Goal: Information Seeking & Learning: Learn about a topic

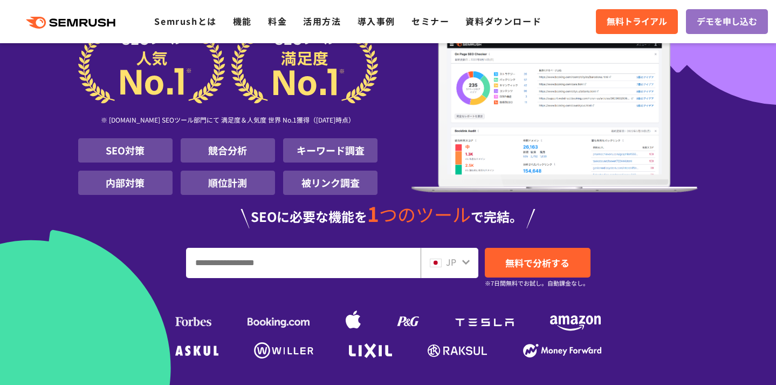
scroll to position [96, 0]
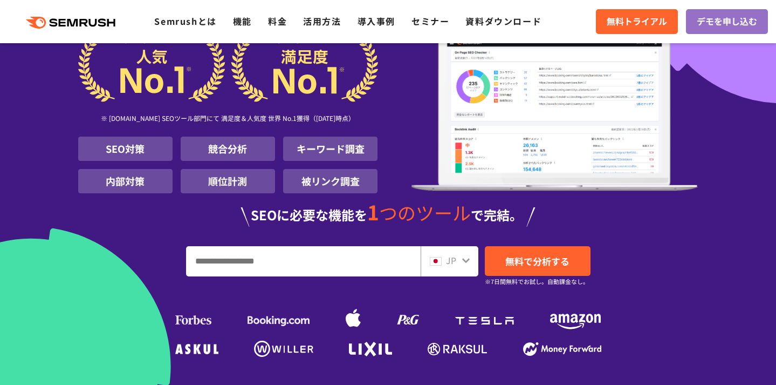
click at [215, 264] on input "URL、キーワードを入力してください" at bounding box center [304, 261] width 234 height 29
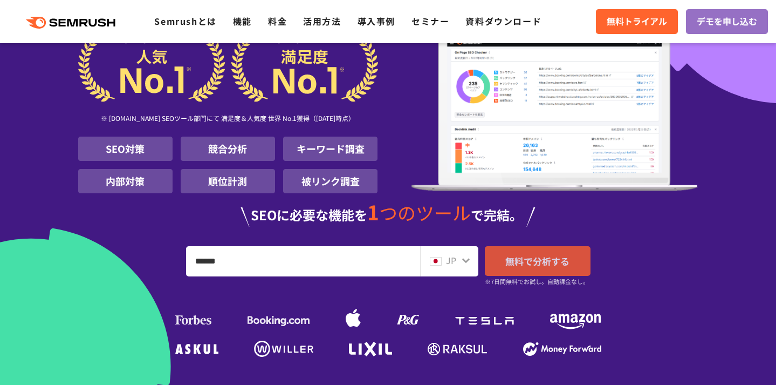
type input "******"
click at [564, 263] on span "無料で分析する" at bounding box center [538, 260] width 64 height 13
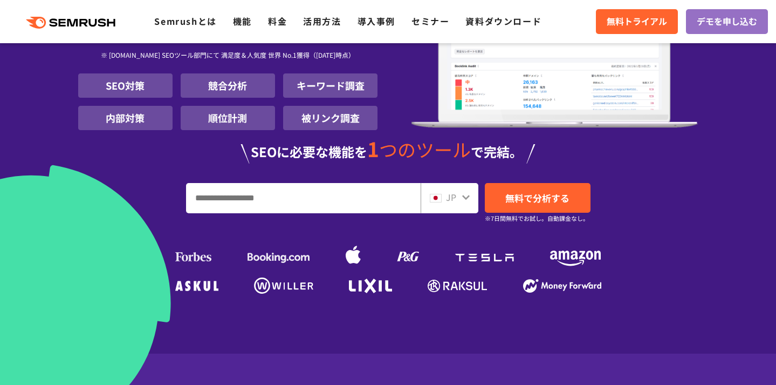
scroll to position [195, 0]
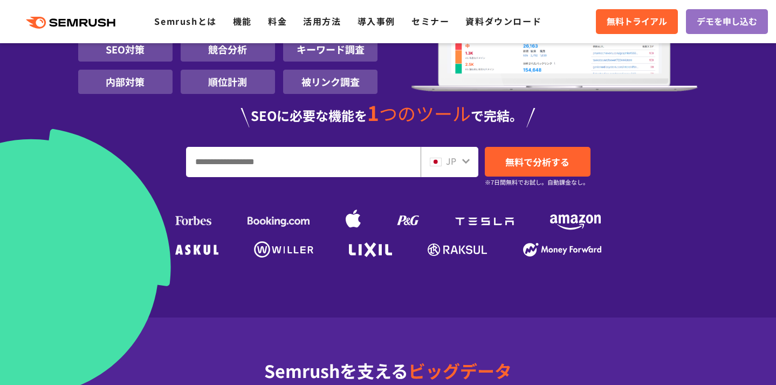
click at [292, 158] on input "URL、キーワードを入力してください" at bounding box center [304, 161] width 234 height 29
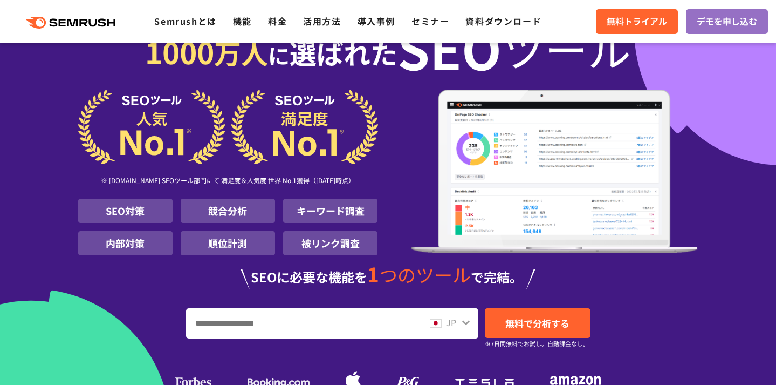
scroll to position [11, 0]
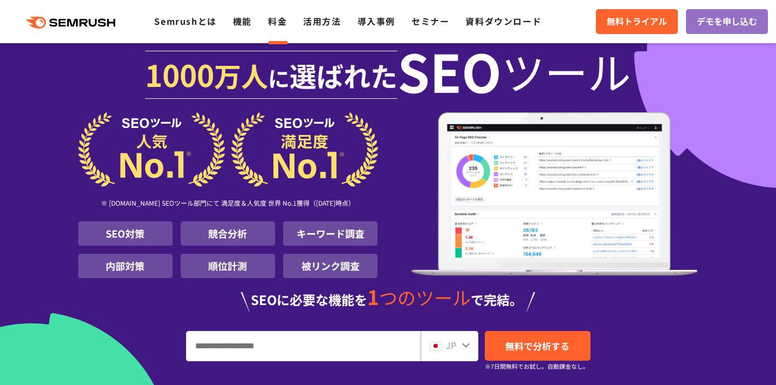
click at [273, 23] on link "料金" at bounding box center [277, 21] width 19 height 13
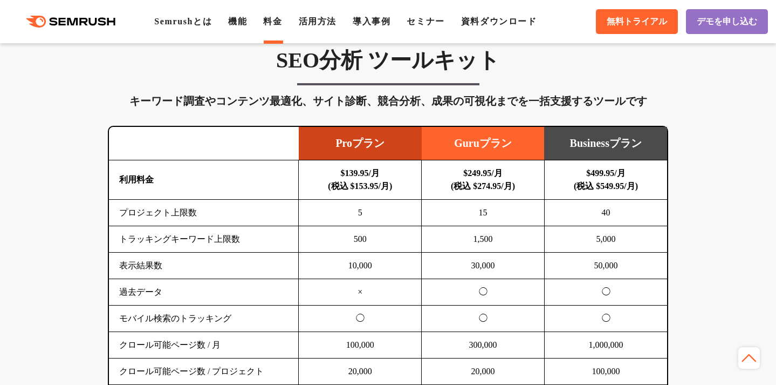
scroll to position [653, 0]
